Goal: Check status: Check status

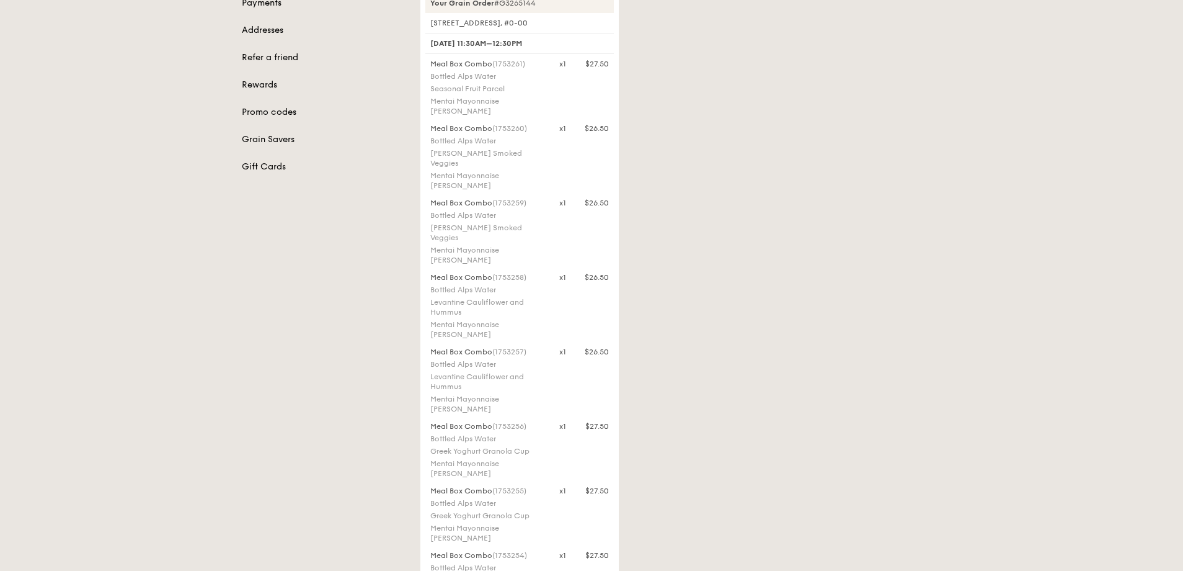
scroll to position [32, 0]
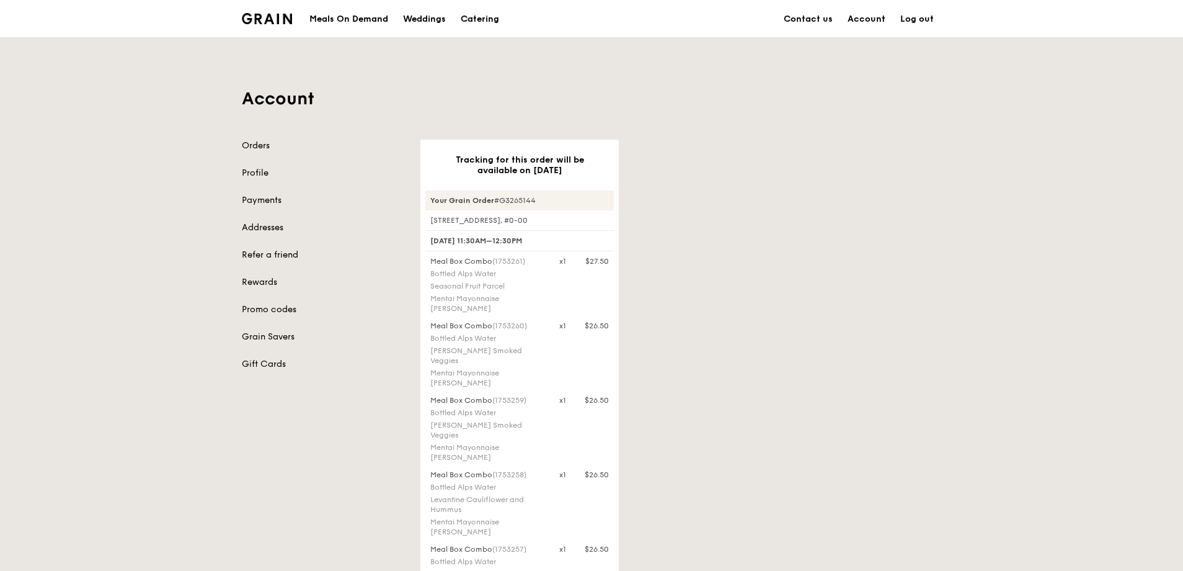
drag, startPoint x: 497, startPoint y: 260, endPoint x: 525, endPoint y: 262, distance: 28.0
click at [525, 262] on span "(1753261)" at bounding box center [508, 261] width 33 height 9
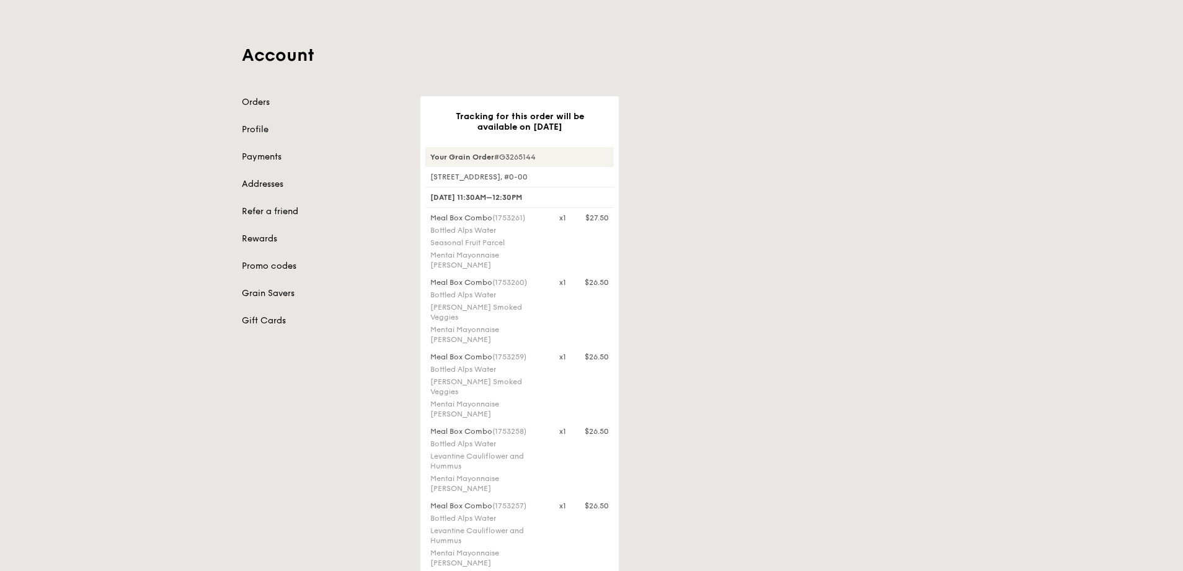
scroll to position [62, 0]
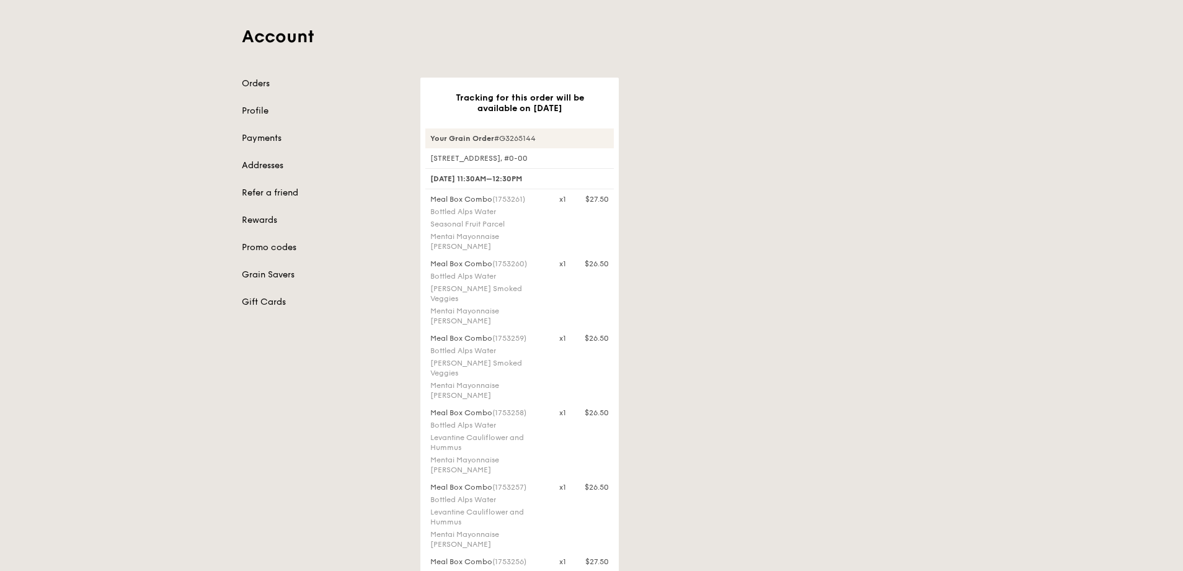
drag, startPoint x: 496, startPoint y: 263, endPoint x: 527, endPoint y: 268, distance: 31.4
click at [527, 268] on div "Meal Box Combo (1753260)" at bounding box center [487, 264] width 114 height 10
drag, startPoint x: 496, startPoint y: 327, endPoint x: 527, endPoint y: 327, distance: 31.6
click at [527, 334] on span "(1753259)" at bounding box center [509, 338] width 34 height 9
click at [523, 334] on span "(1753259)" at bounding box center [509, 338] width 34 height 9
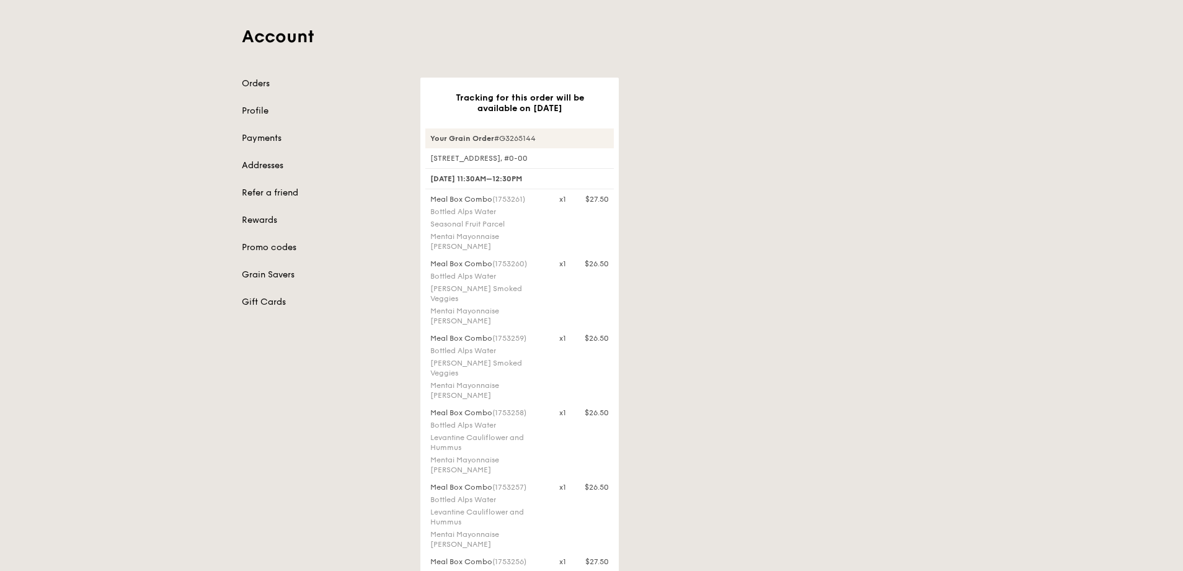
click at [502, 334] on span "(1753259)" at bounding box center [509, 338] width 34 height 9
drag, startPoint x: 497, startPoint y: 329, endPoint x: 528, endPoint y: 327, distance: 30.4
click at [527, 334] on span "(1753259)" at bounding box center [509, 338] width 34 height 9
drag, startPoint x: 497, startPoint y: 394, endPoint x: 526, endPoint y: 393, distance: 28.6
click at [526, 408] on span "(1753258)" at bounding box center [509, 412] width 34 height 9
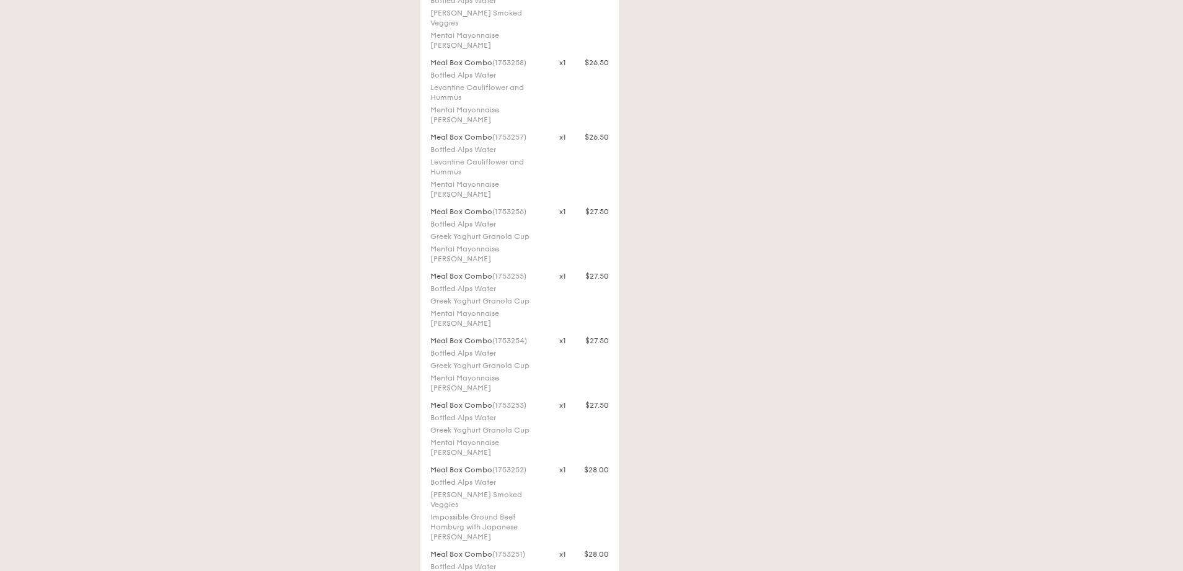
scroll to position [434, 0]
drag, startPoint x: 496, startPoint y: 95, endPoint x: 527, endPoint y: 96, distance: 31.0
click at [527, 110] on span "(1753257)" at bounding box center [509, 114] width 34 height 9
drag, startPoint x: 496, startPoint y: 169, endPoint x: 525, endPoint y: 170, distance: 29.2
click at [525, 185] on span "(1753256)" at bounding box center [509, 189] width 34 height 9
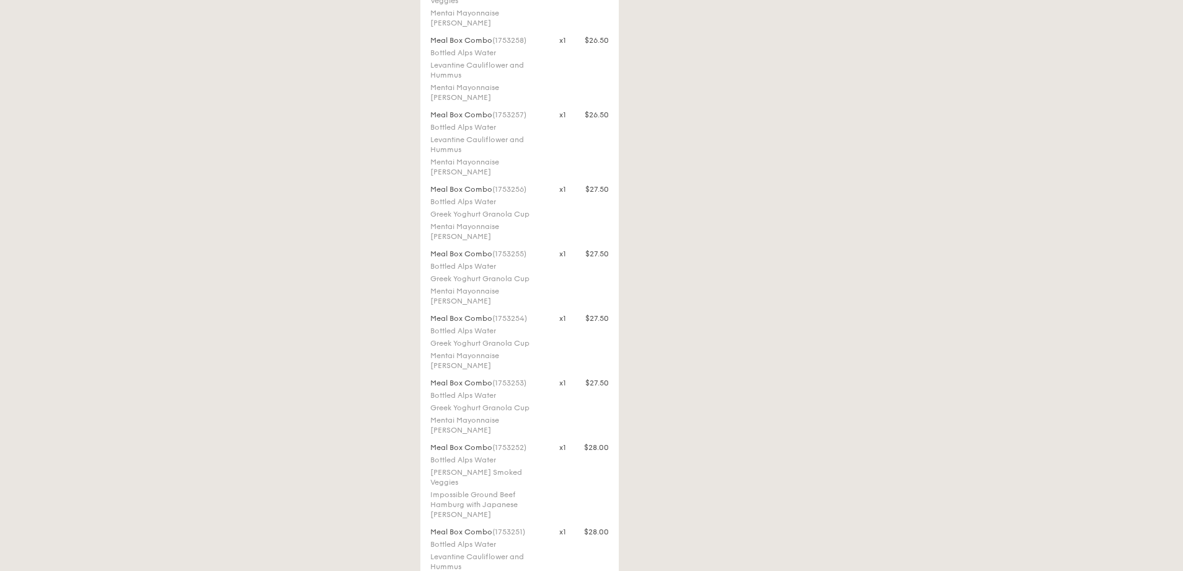
drag, startPoint x: 496, startPoint y: 233, endPoint x: 518, endPoint y: 236, distance: 22.5
click at [518, 249] on span "(1753255)" at bounding box center [509, 253] width 34 height 9
click at [497, 249] on span "(1753255)" at bounding box center [509, 253] width 34 height 9
drag, startPoint x: 496, startPoint y: 235, endPoint x: 527, endPoint y: 237, distance: 30.4
click at [527, 249] on span "(1753255)" at bounding box center [509, 253] width 34 height 9
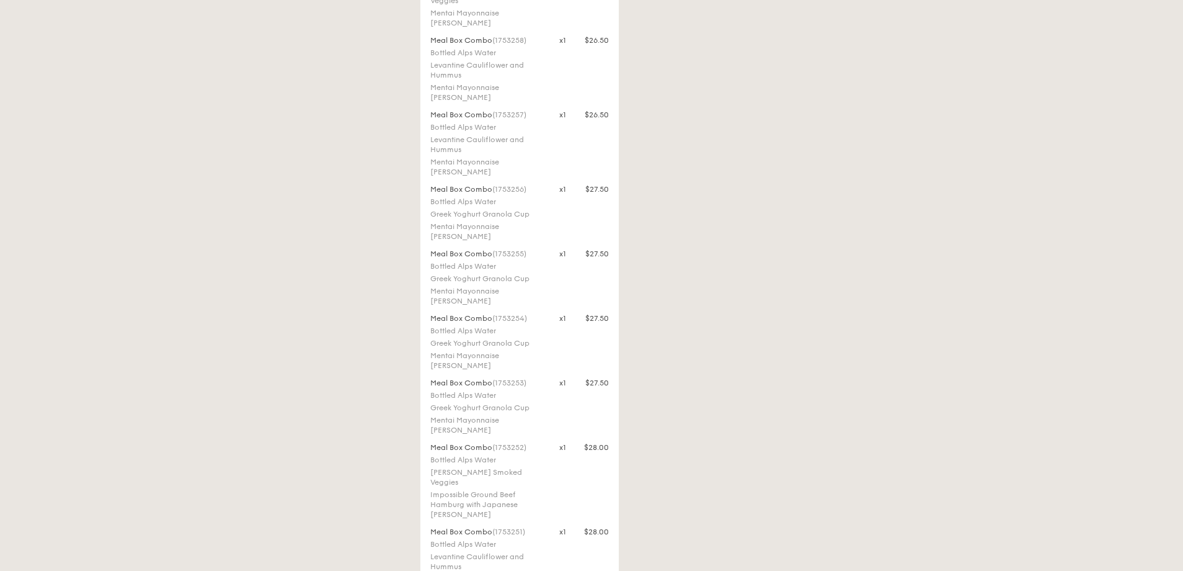
drag, startPoint x: 496, startPoint y: 298, endPoint x: 528, endPoint y: 298, distance: 32.3
click at [527, 314] on span "(1753254)" at bounding box center [509, 318] width 35 height 9
click at [498, 378] on span "(1753253)" at bounding box center [509, 382] width 34 height 9
drag, startPoint x: 496, startPoint y: 363, endPoint x: 533, endPoint y: 365, distance: 37.9
click at [533, 378] on div "Meal Box Combo (1753253)" at bounding box center [487, 383] width 114 height 10
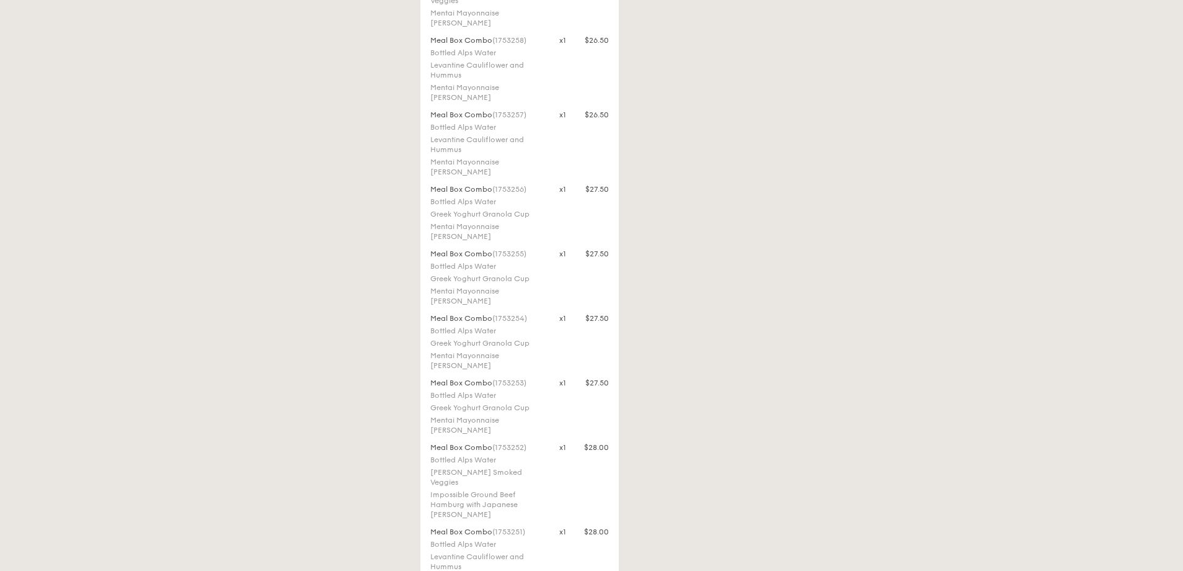
click at [499, 378] on span "(1753253)" at bounding box center [509, 382] width 34 height 9
drag, startPoint x: 497, startPoint y: 363, endPoint x: 527, endPoint y: 363, distance: 30.4
click at [527, 378] on span "(1753253)" at bounding box center [509, 382] width 34 height 9
drag, startPoint x: 497, startPoint y: 425, endPoint x: 526, endPoint y: 429, distance: 29.3
click at [526, 443] on span "(1753252)" at bounding box center [509, 447] width 34 height 9
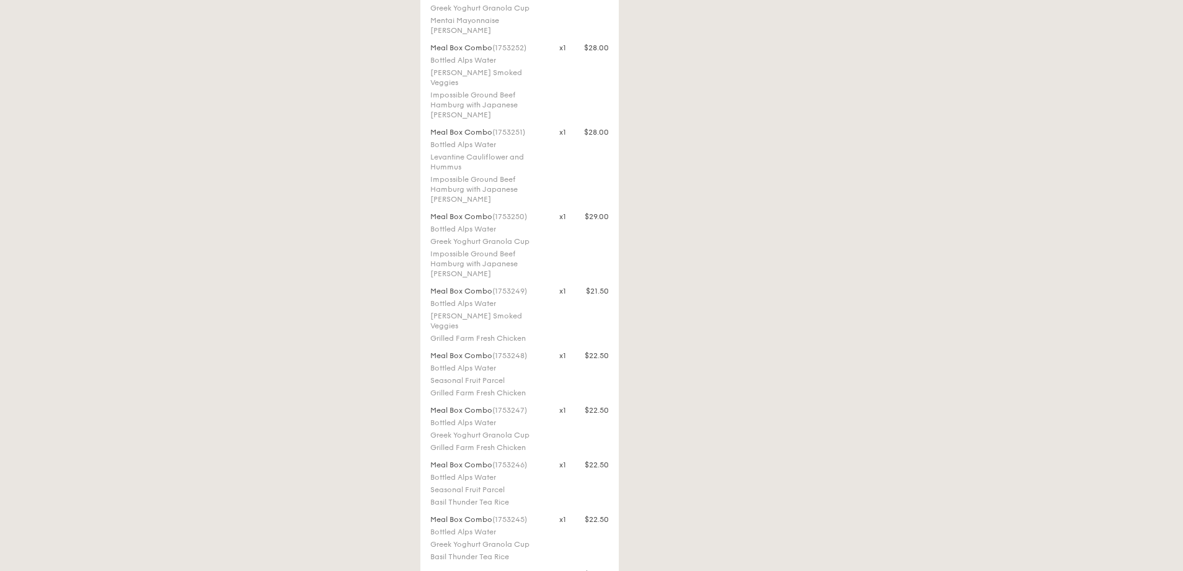
scroll to position [806, 0]
drag, startPoint x: 496, startPoint y: 120, endPoint x: 516, endPoint y: 121, distance: 20.5
click at [516, 155] on span "(1753251)" at bounding box center [508, 159] width 33 height 9
click at [496, 155] on span "(1753251)" at bounding box center [508, 159] width 33 height 9
drag, startPoint x: 497, startPoint y: 120, endPoint x: 525, endPoint y: 123, distance: 27.5
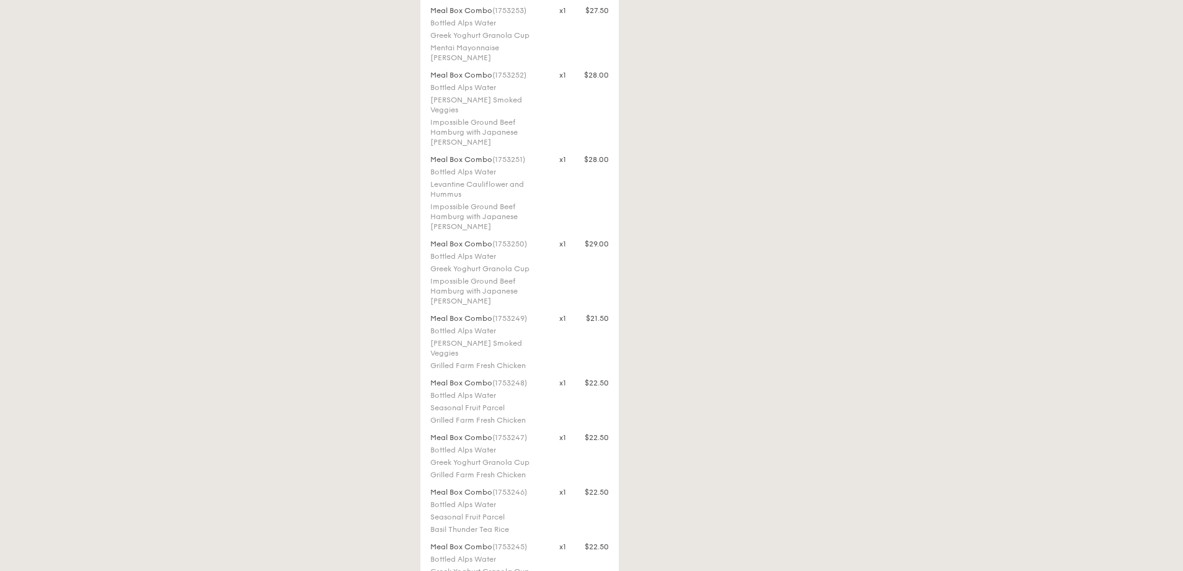
click at [525, 155] on span "(1753251)" at bounding box center [508, 159] width 33 height 9
drag, startPoint x: 496, startPoint y: 55, endPoint x: 528, endPoint y: 58, distance: 31.7
click at [527, 71] on span "(1753252)" at bounding box center [509, 75] width 34 height 9
drag, startPoint x: 497, startPoint y: 120, endPoint x: 525, endPoint y: 120, distance: 27.9
click at [525, 155] on span "(1753251)" at bounding box center [508, 159] width 33 height 9
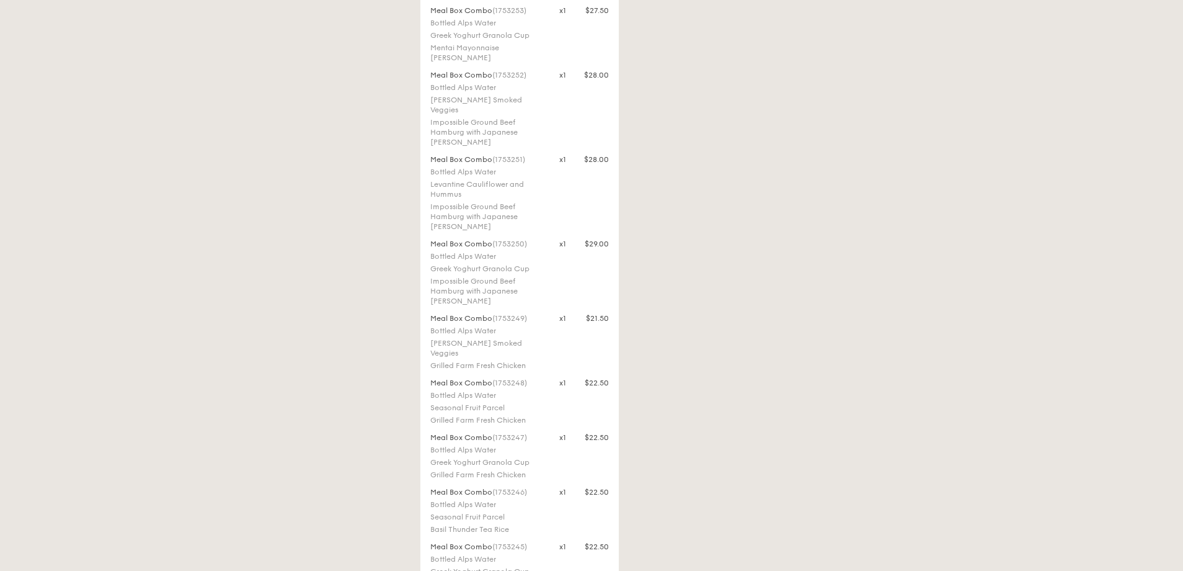
drag, startPoint x: 497, startPoint y: 195, endPoint x: 528, endPoint y: 197, distance: 31.1
click at [527, 239] on span "(1753250)" at bounding box center [509, 243] width 35 height 9
drag, startPoint x: 497, startPoint y: 135, endPoint x: 525, endPoint y: 138, distance: 28.7
click at [525, 190] on span "(1753249)" at bounding box center [509, 194] width 35 height 9
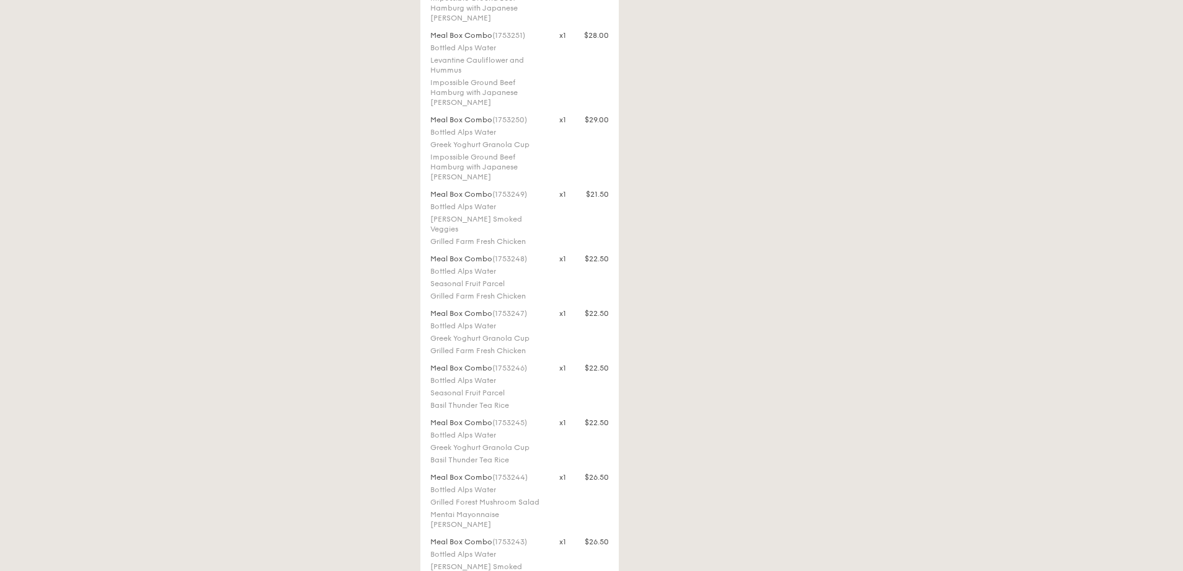
drag, startPoint x: 496, startPoint y: 190, endPoint x: 527, endPoint y: 190, distance: 30.4
click at [527, 254] on span "(1753248)" at bounding box center [509, 258] width 35 height 9
drag, startPoint x: 497, startPoint y: 241, endPoint x: 525, endPoint y: 245, distance: 27.5
click at [524, 309] on span "(1753247)" at bounding box center [509, 313] width 35 height 9
click at [515, 309] on span "(1753247)" at bounding box center [509, 313] width 35 height 9
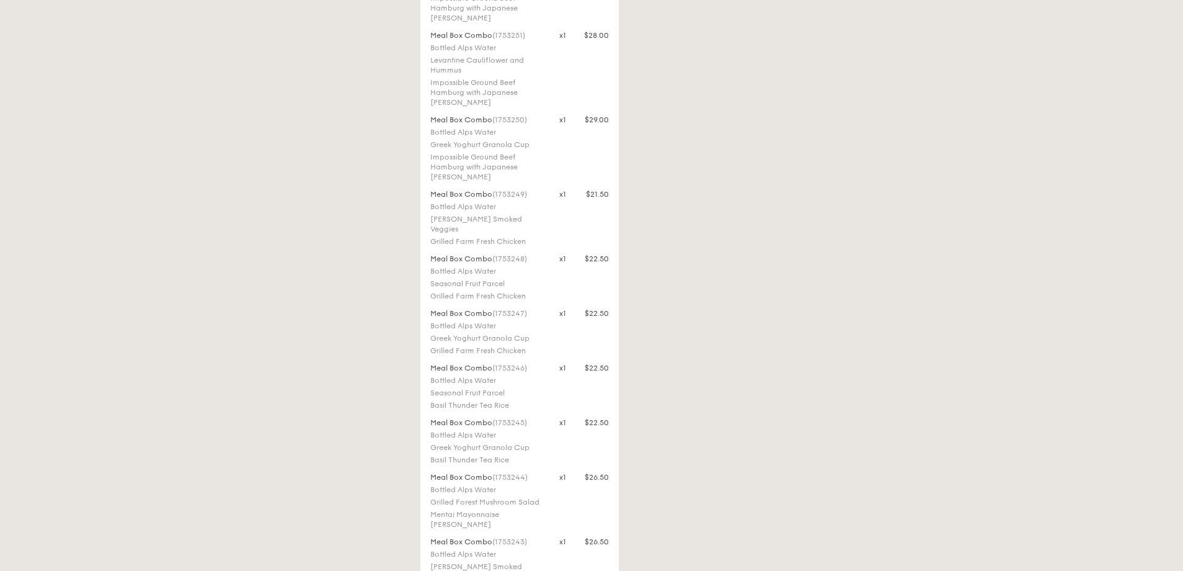
drag, startPoint x: 497, startPoint y: 243, endPoint x: 525, endPoint y: 244, distance: 27.9
click at [525, 309] on span "(1753247)" at bounding box center [509, 313] width 35 height 9
drag, startPoint x: 497, startPoint y: 236, endPoint x: 527, endPoint y: 236, distance: 29.2
click at [527, 301] on span "(1753246)" at bounding box center [509, 305] width 35 height 9
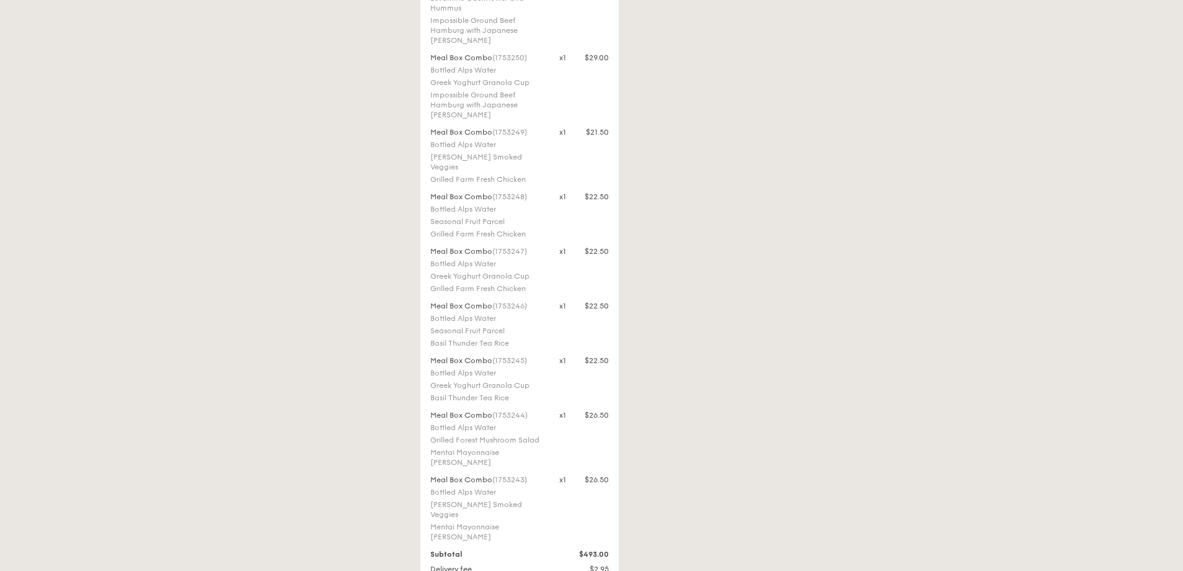
drag, startPoint x: 497, startPoint y: 290, endPoint x: 526, endPoint y: 291, distance: 29.2
click at [526, 356] on span "(1753245)" at bounding box center [509, 360] width 35 height 9
drag, startPoint x: 497, startPoint y: 345, endPoint x: 527, endPoint y: 345, distance: 30.4
click at [527, 411] on span "(1753244)" at bounding box center [509, 415] width 35 height 9
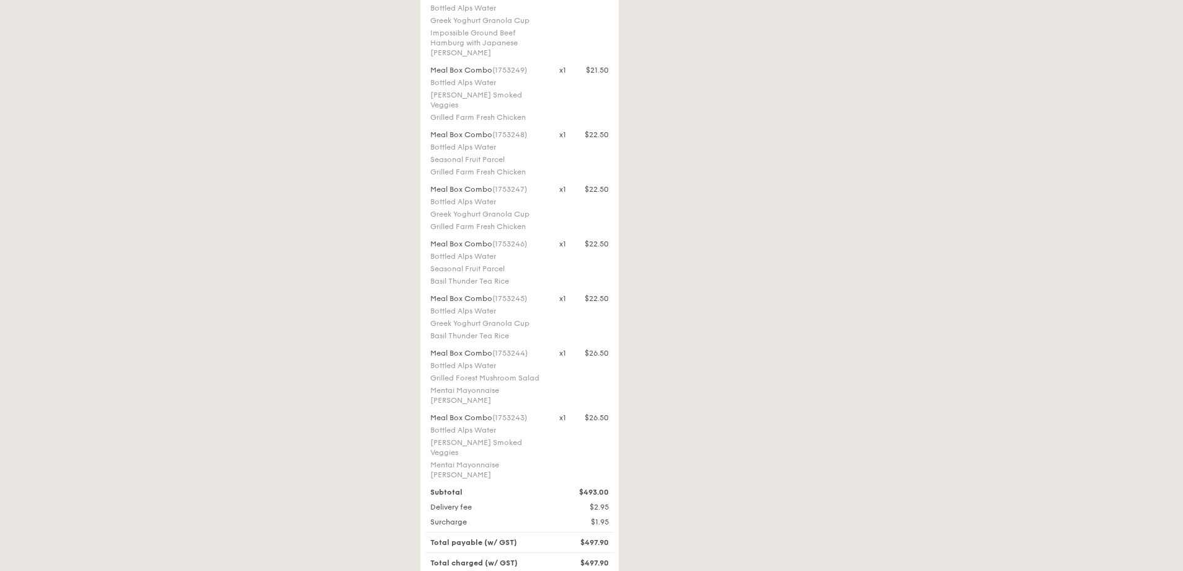
drag, startPoint x: 497, startPoint y: 348, endPoint x: 527, endPoint y: 348, distance: 29.8
click at [527, 413] on span "(1753243)" at bounding box center [509, 417] width 35 height 9
drag, startPoint x: 497, startPoint y: 282, endPoint x: 526, endPoint y: 285, distance: 29.3
click at [526, 349] on span "(1753244)" at bounding box center [509, 353] width 35 height 9
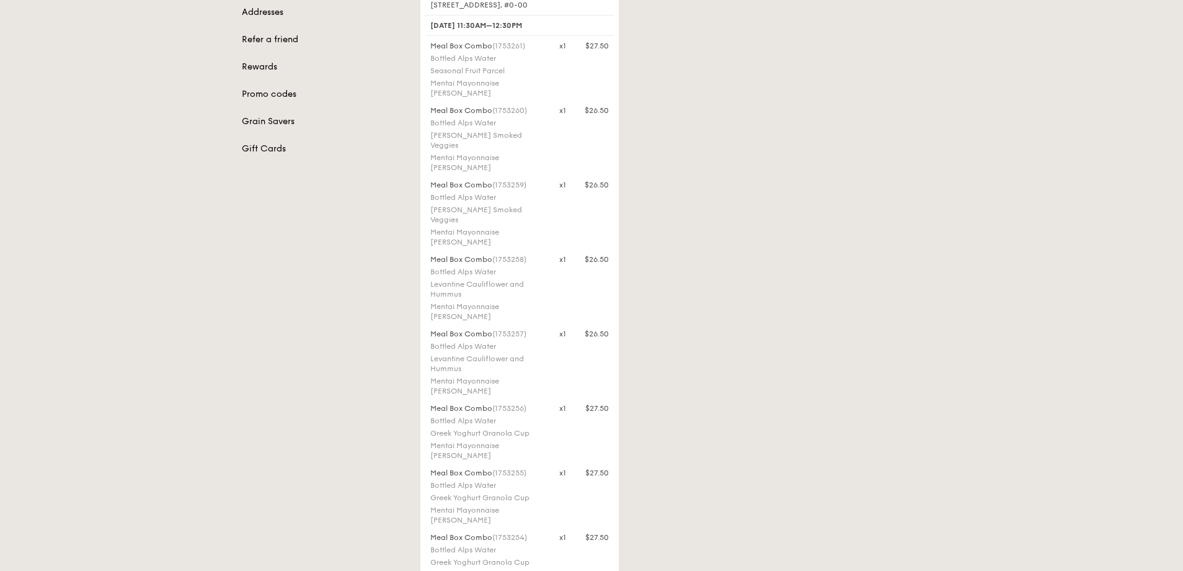
scroll to position [186, 0]
